Goal: Information Seeking & Learning: Check status

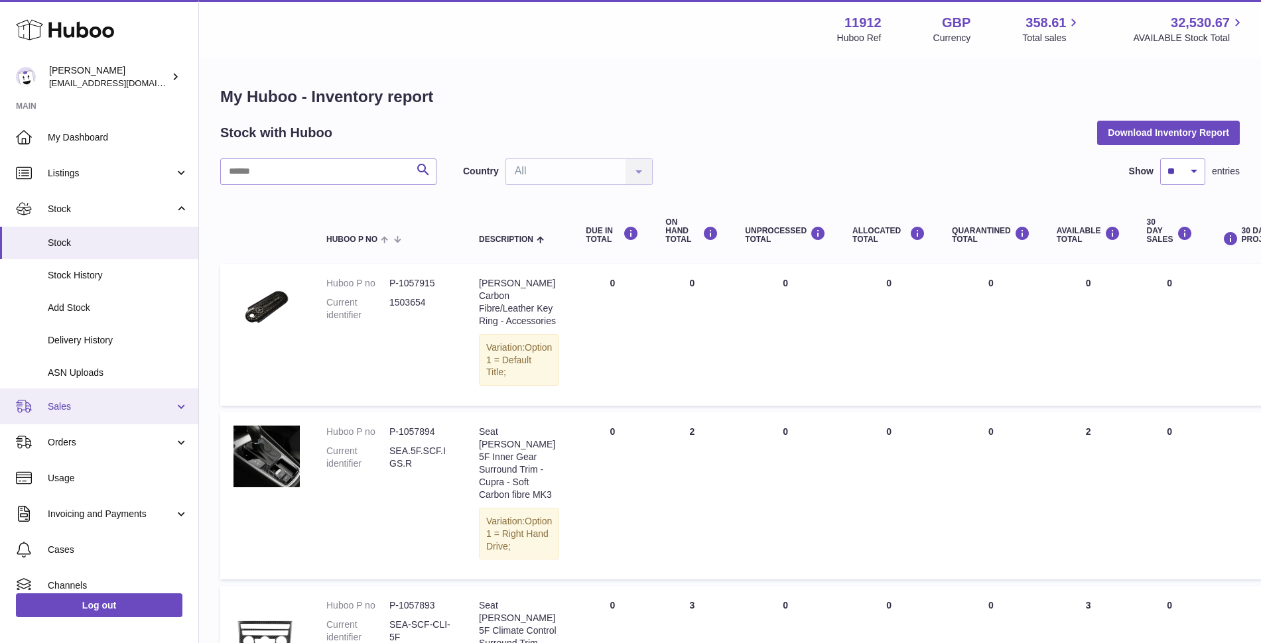
click at [76, 416] on link "Sales" at bounding box center [99, 407] width 198 height 36
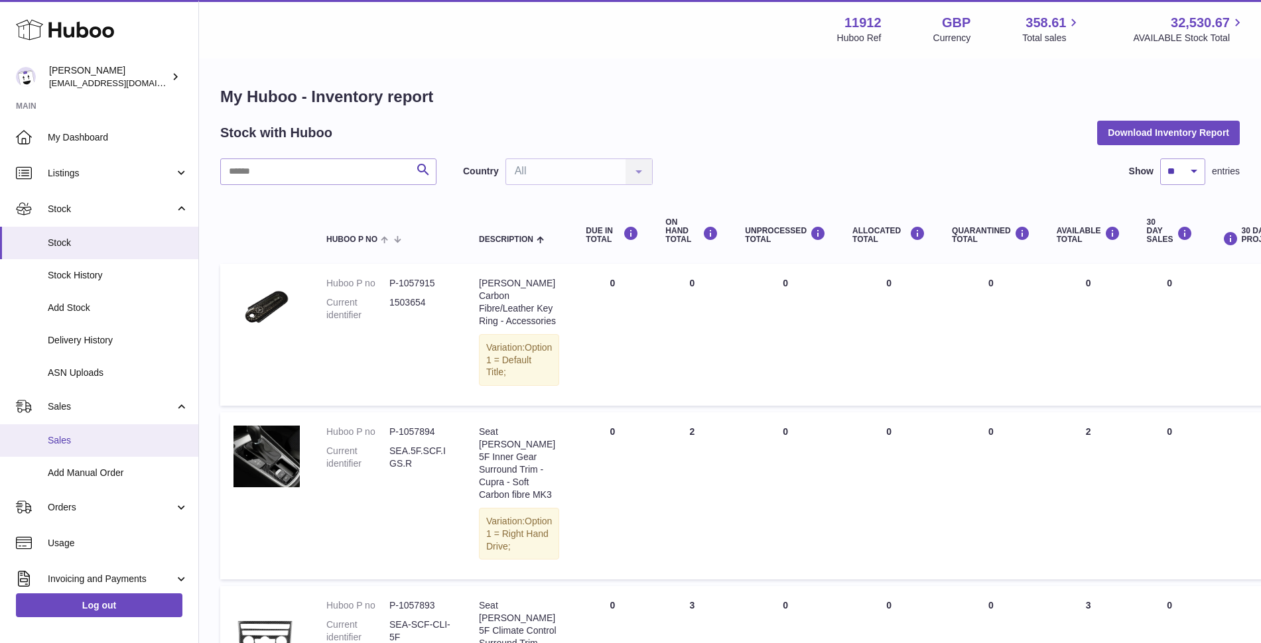
click at [75, 451] on link "Sales" at bounding box center [99, 440] width 198 height 32
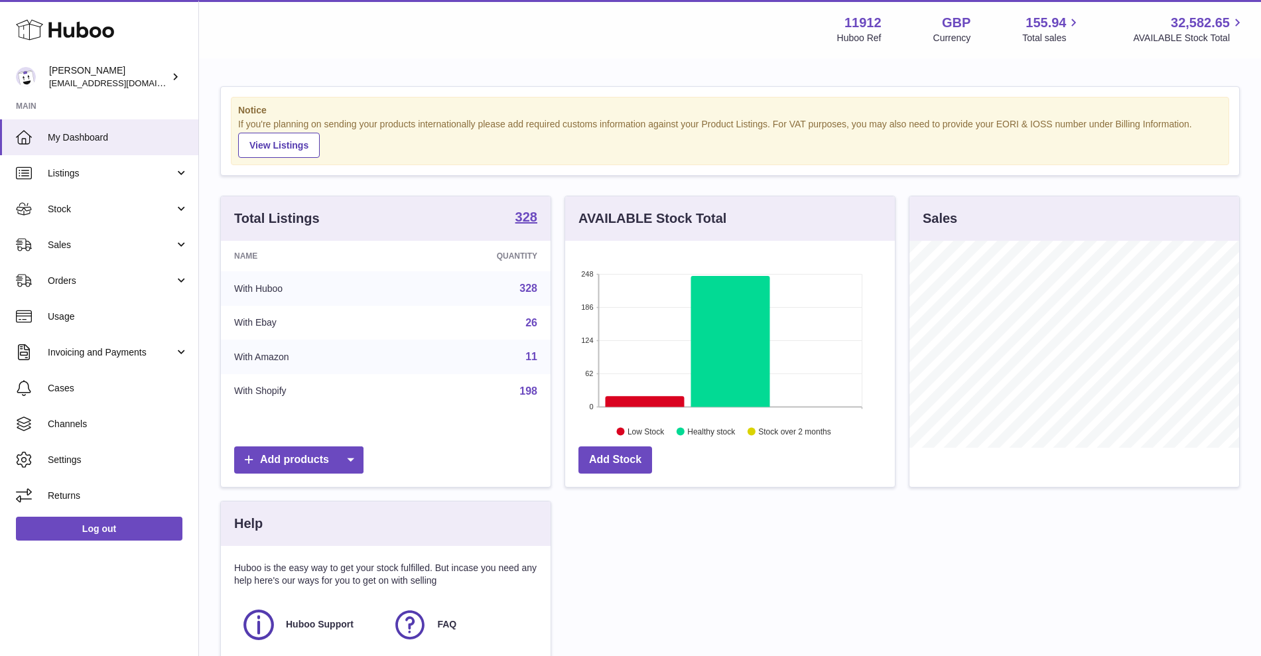
scroll to position [207, 330]
click at [123, 252] on link "Sales" at bounding box center [99, 245] width 198 height 36
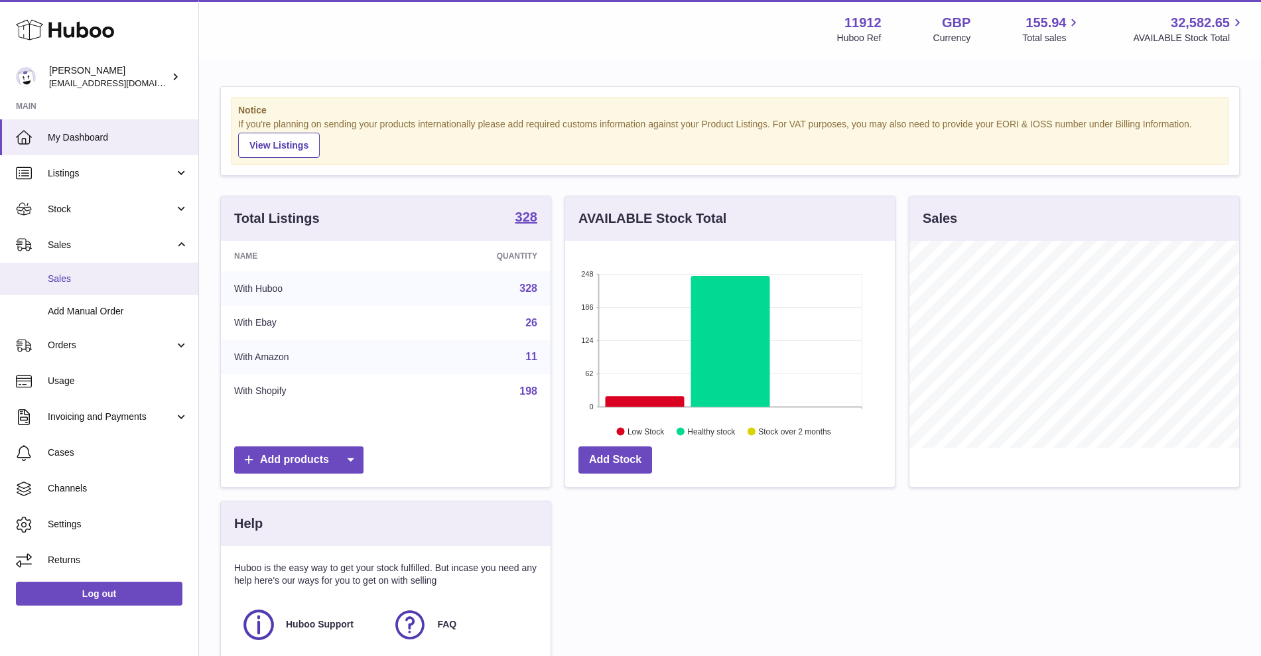
click at [101, 279] on span "Sales" at bounding box center [118, 279] width 141 height 13
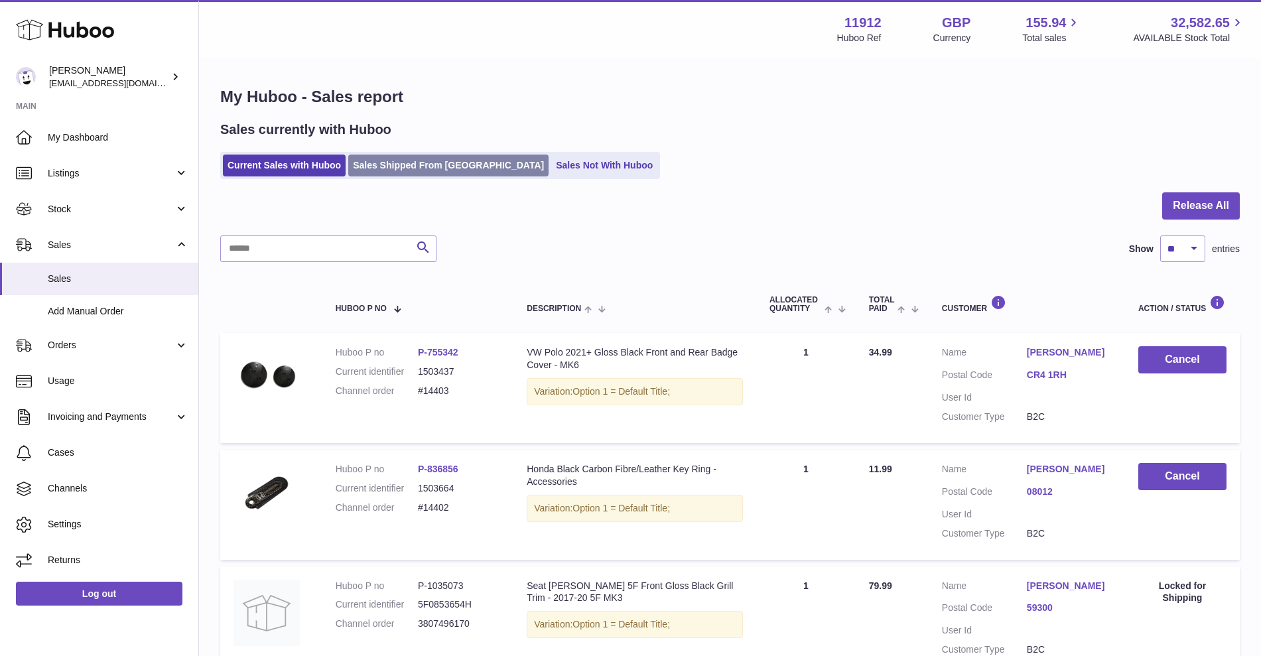
click at [420, 173] on link "Sales Shipped From Huboo" at bounding box center [448, 166] width 200 height 22
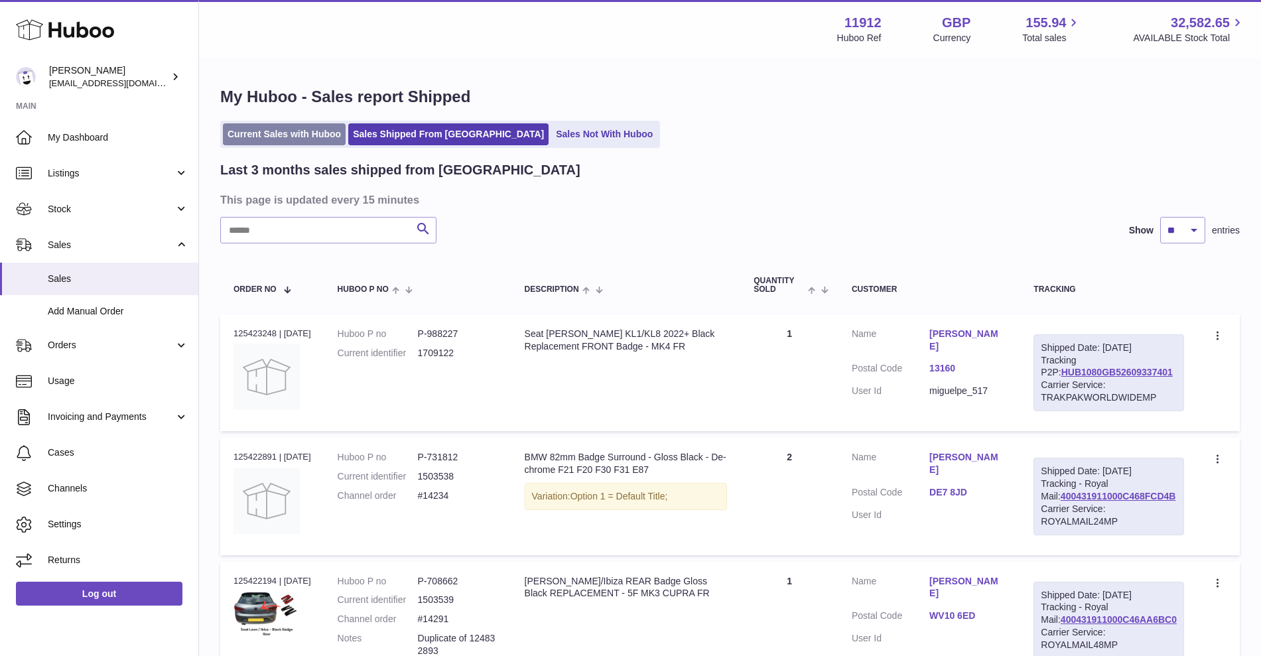
click at [329, 135] on link "Current Sales with Huboo" at bounding box center [284, 134] width 123 height 22
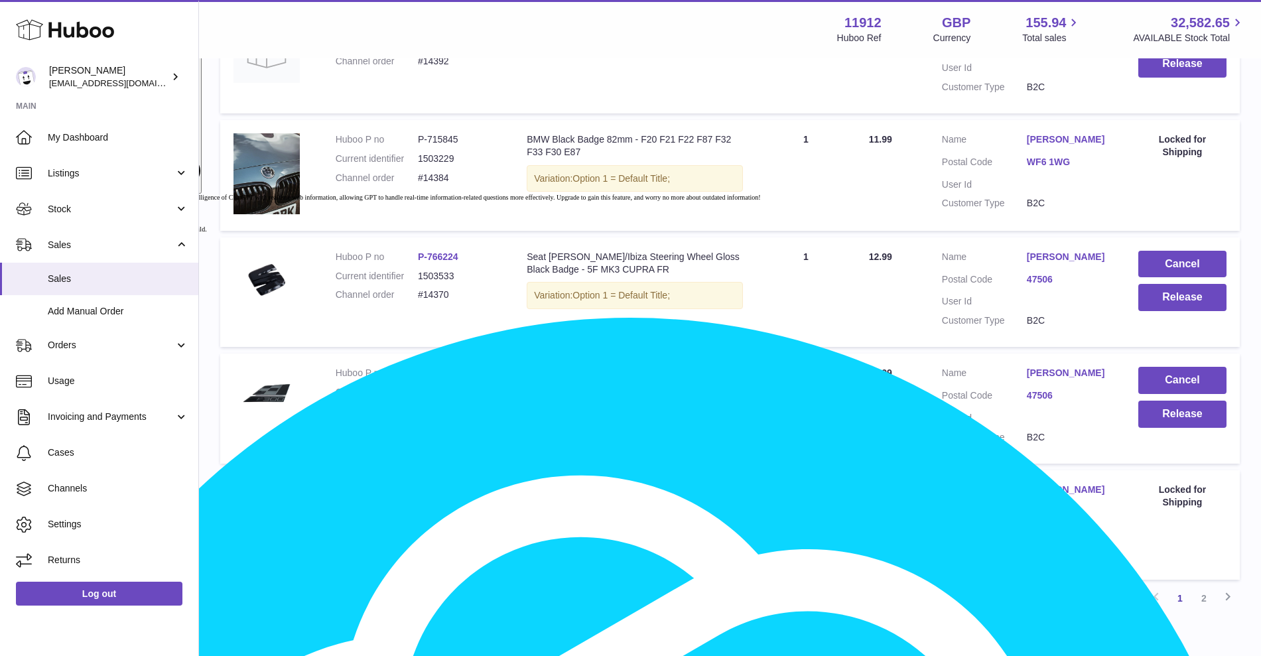
scroll to position [981, 0]
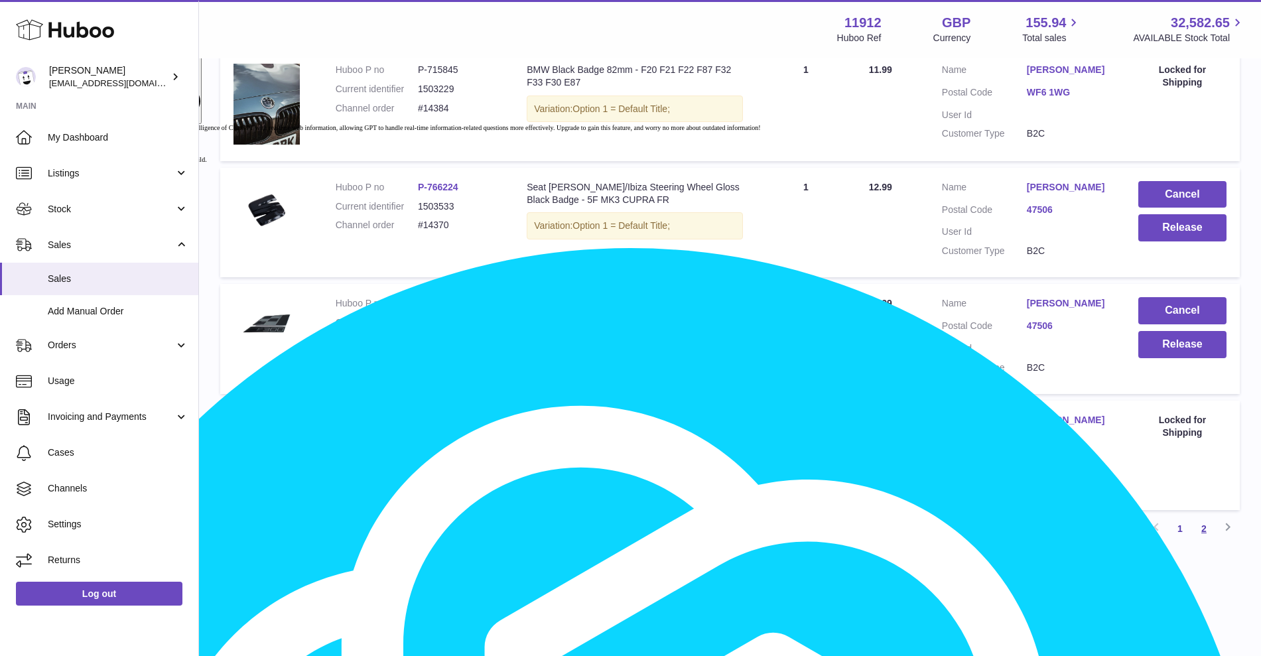
click at [1211, 530] on link "2" at bounding box center [1204, 529] width 24 height 24
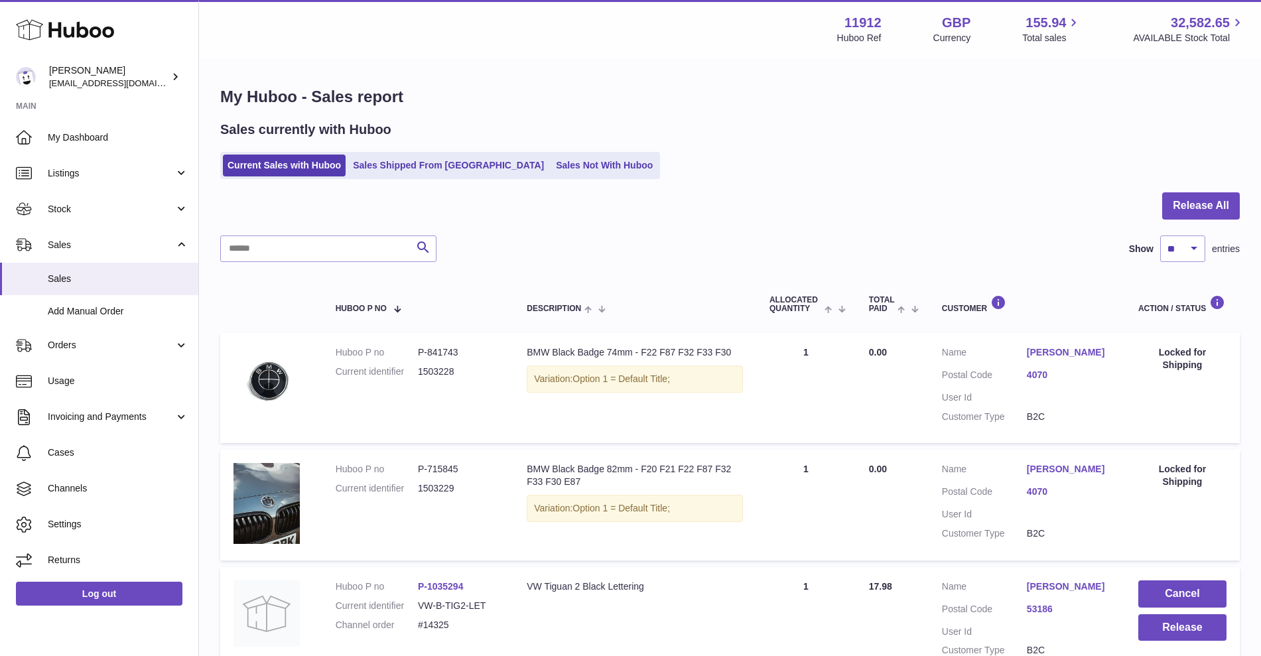
click at [421, 153] on ul "Current Sales with Huboo Sales Shipped From Huboo Sales Not With Huboo" at bounding box center [440, 165] width 440 height 27
click at [422, 157] on link "Sales Shipped From [GEOGRAPHIC_DATA]" at bounding box center [448, 166] width 200 height 22
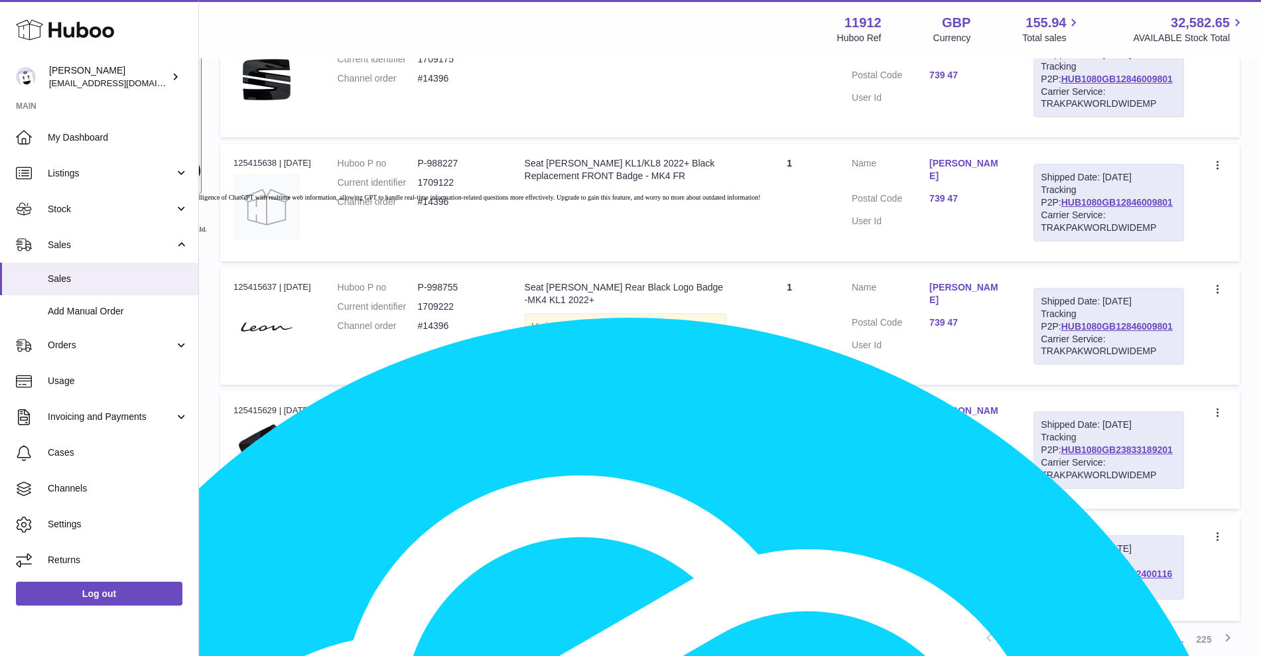
scroll to position [1159, 0]
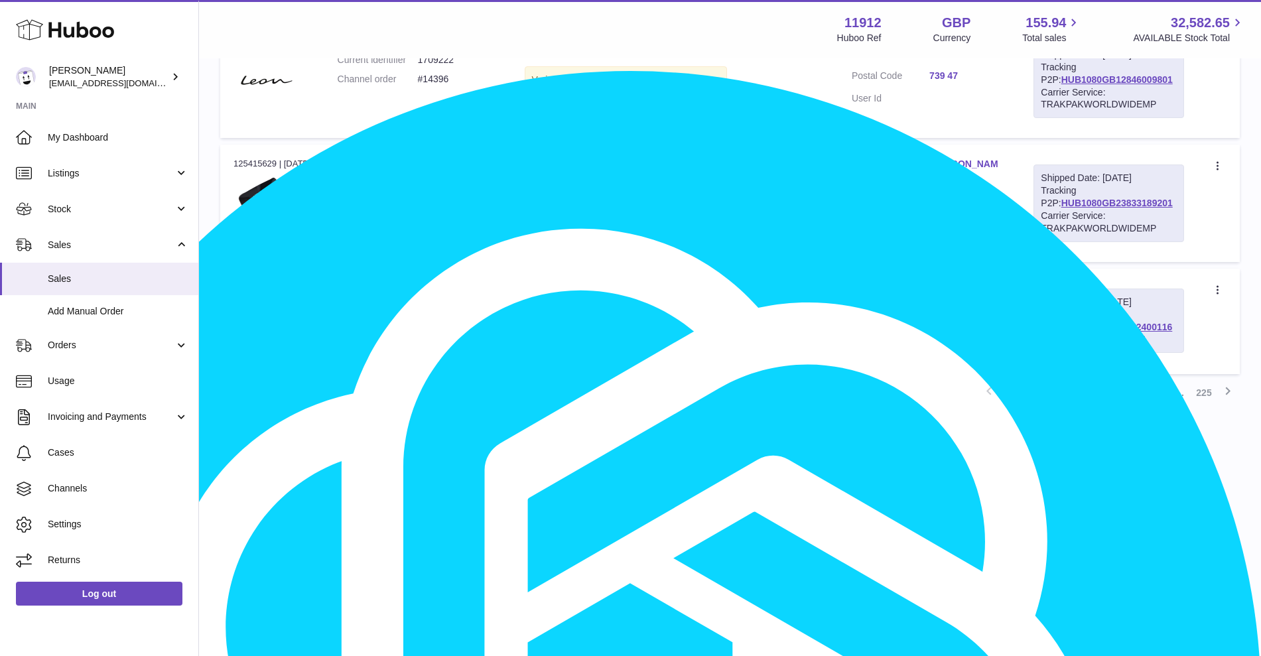
click at [1044, 405] on link "2" at bounding box center [1037, 393] width 24 height 24
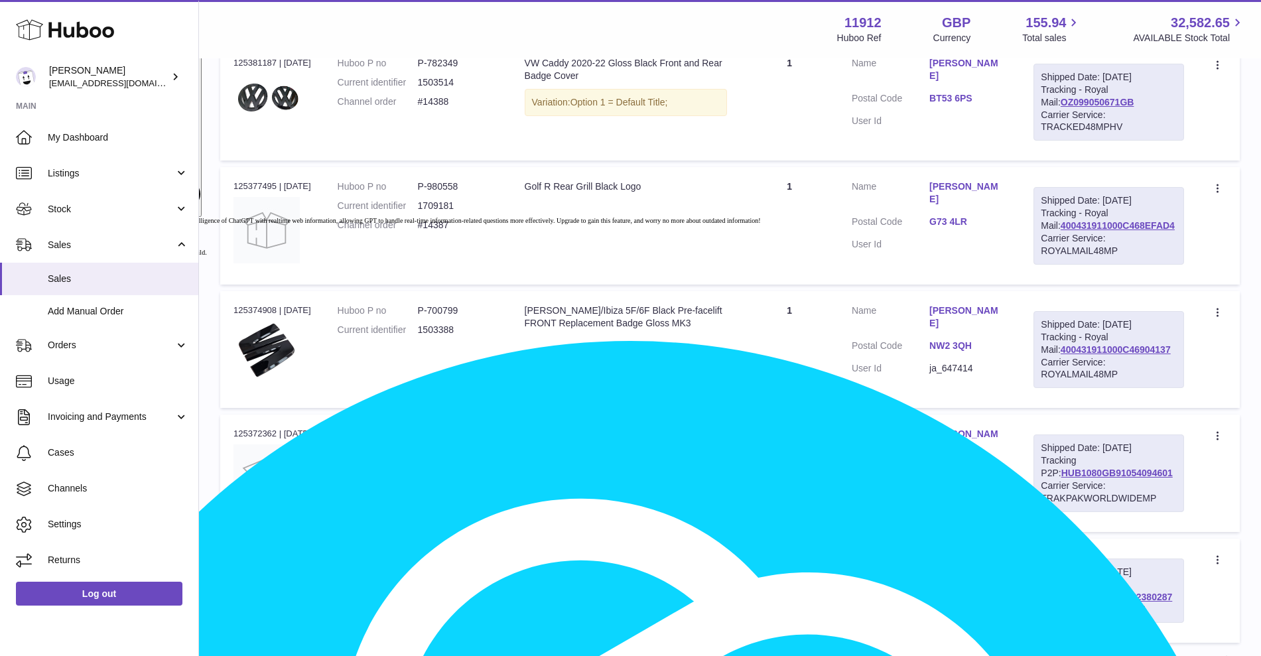
scroll to position [1054, 0]
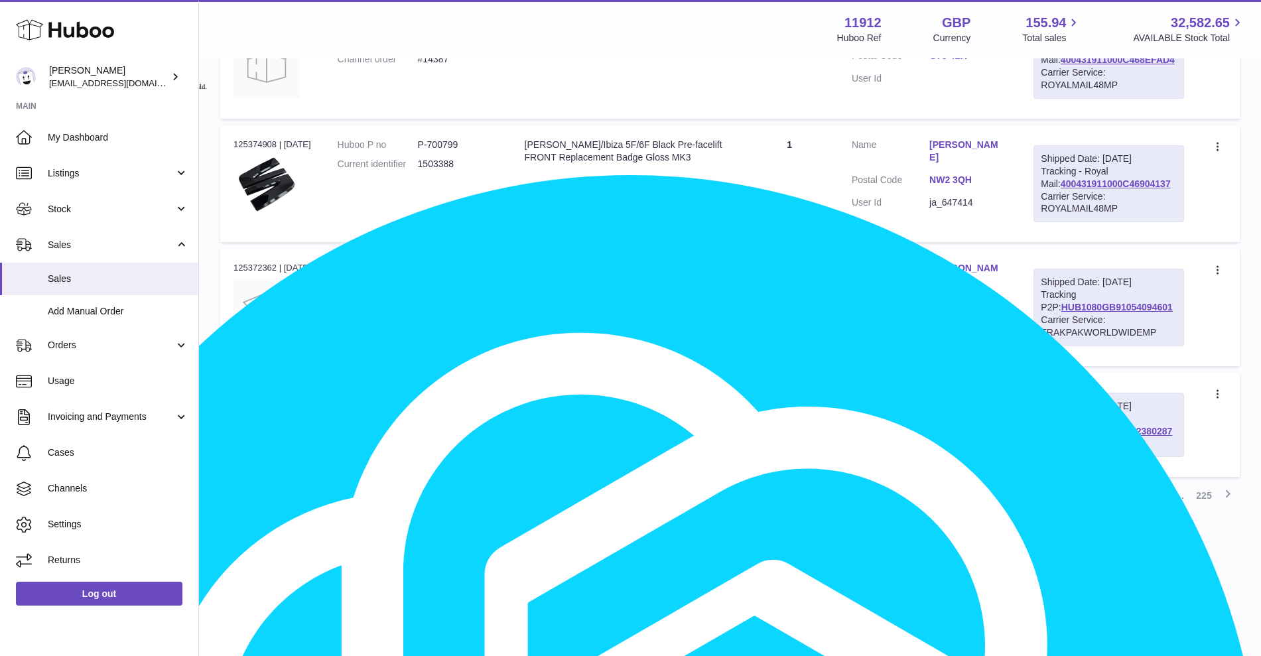
click at [1015, 507] on link "1" at bounding box center [1013, 495] width 24 height 24
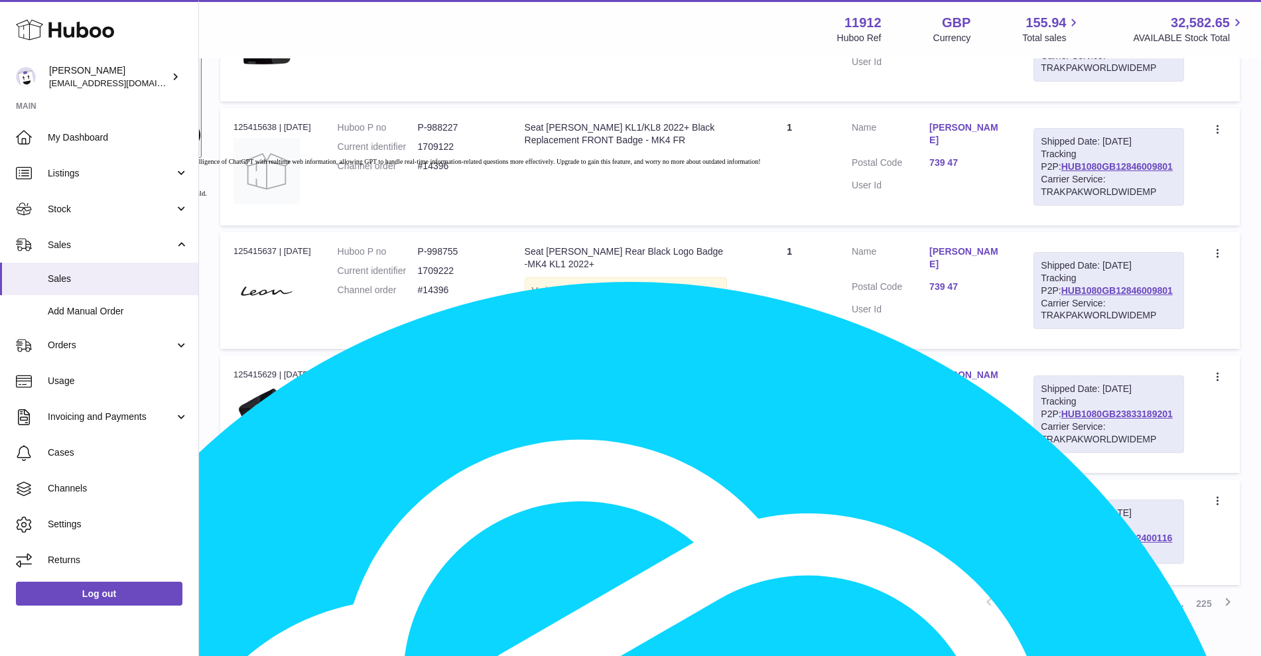
scroll to position [1054, 0]
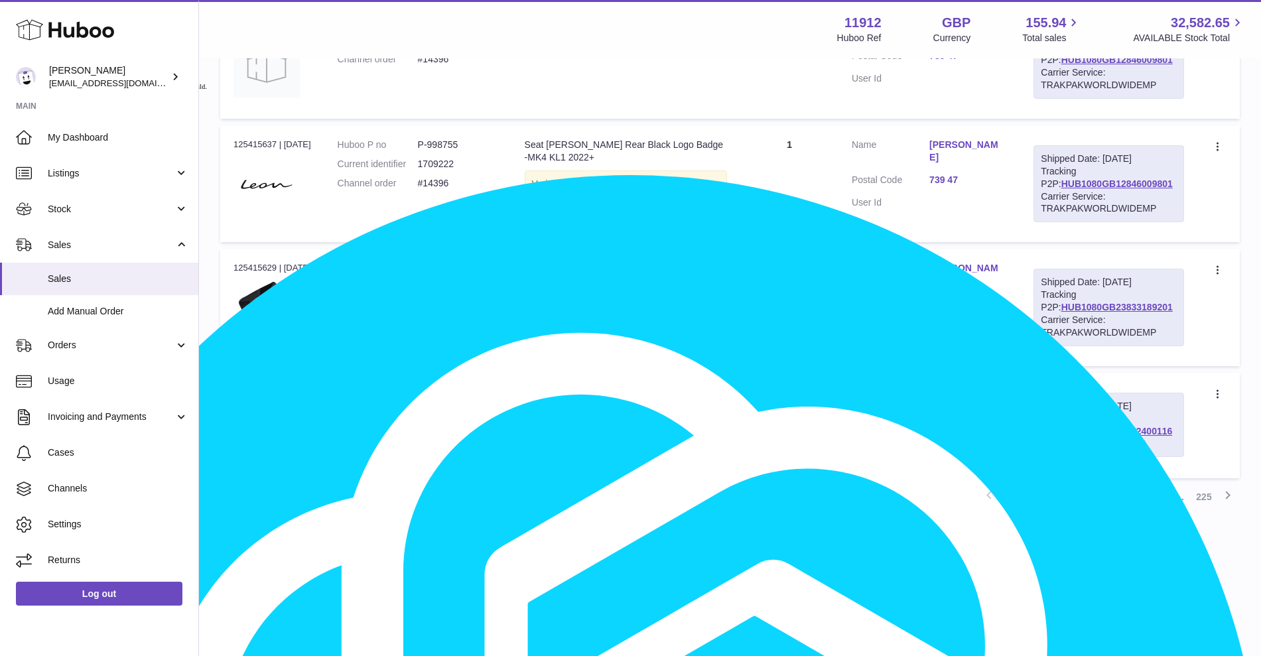
drag, startPoint x: 1160, startPoint y: 567, endPoint x: 1059, endPoint y: 574, distance: 101.0
type textarea "**********"
click at [1059, 458] on div "Shipped Date: [DATE] Tracking - Hermes Corporate: H01HYA0052400116 Carrier Serv…" at bounding box center [1108, 425] width 151 height 65
copy link "H01HYA0052400116"
